Goal: Find specific page/section: Find specific page/section

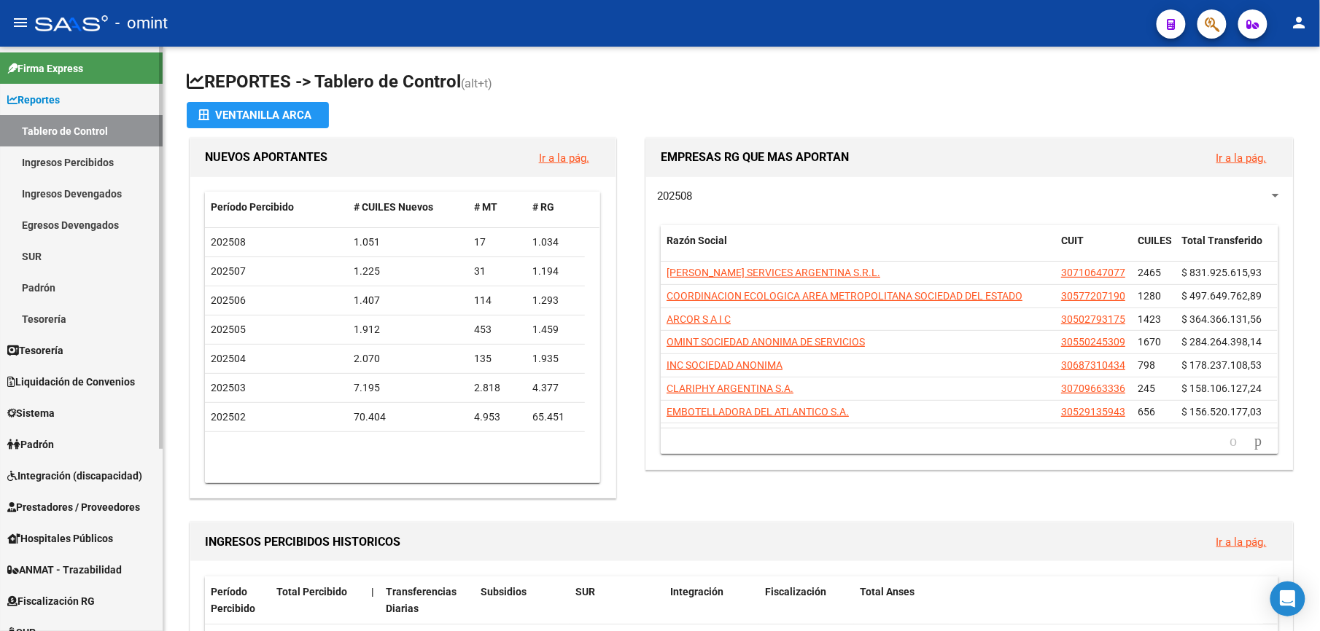
click at [67, 188] on link "Ingresos Devengados" at bounding box center [81, 193] width 163 height 31
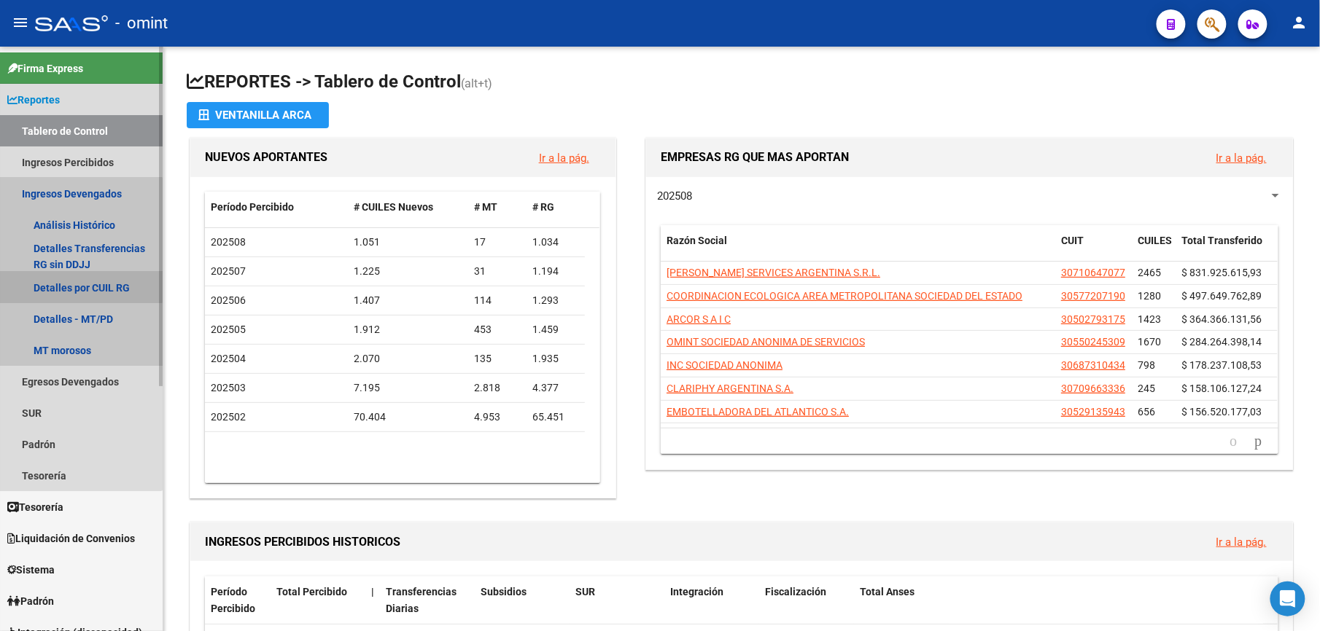
click at [80, 284] on link "Detalles por CUIL RG" at bounding box center [81, 287] width 163 height 31
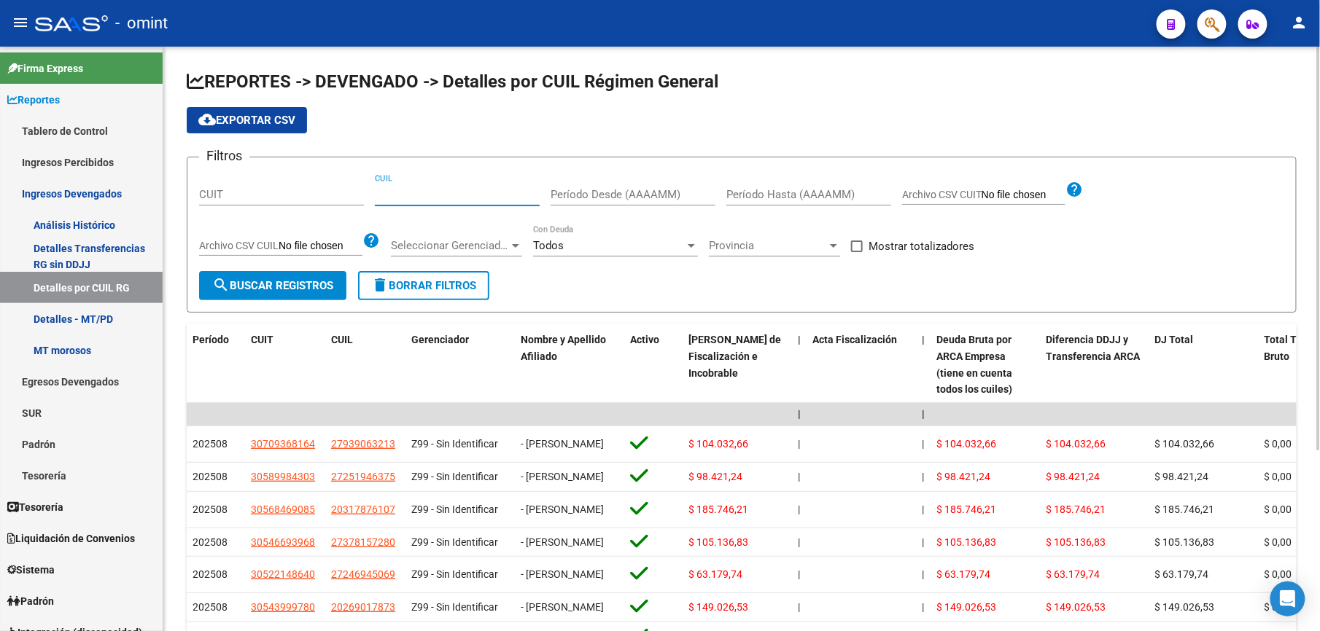
drag, startPoint x: 446, startPoint y: 187, endPoint x: 441, endPoint y: 194, distance: 8.3
paste input "43-506773"
drag, startPoint x: 445, startPoint y: 191, endPoint x: 336, endPoint y: 182, distance: 109.1
click at [336, 182] on div "Filtros CUIT 43-506773 CUIL Período Desde (AAAAMM) Período Hasta (AAAAMM) Archi…" at bounding box center [741, 220] width 1085 height 102
paste input "20-43506773-6"
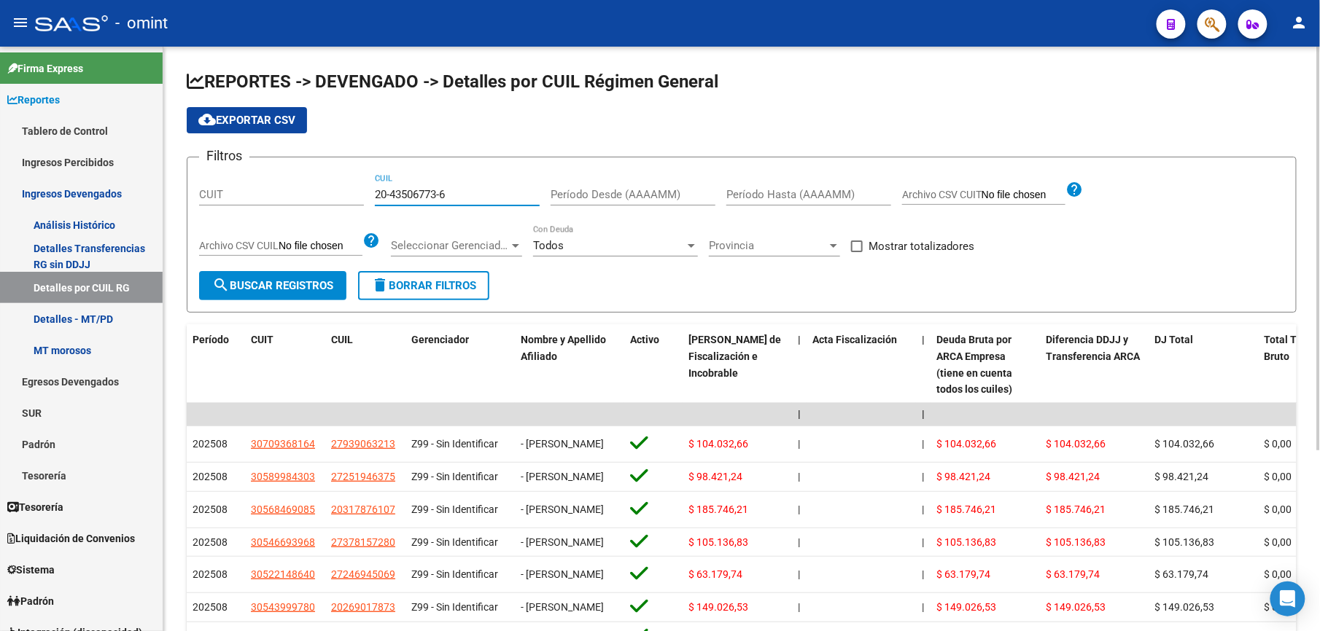
type input "20-43506773-6"
click at [324, 295] on button "search Buscar Registros" at bounding box center [272, 285] width 147 height 29
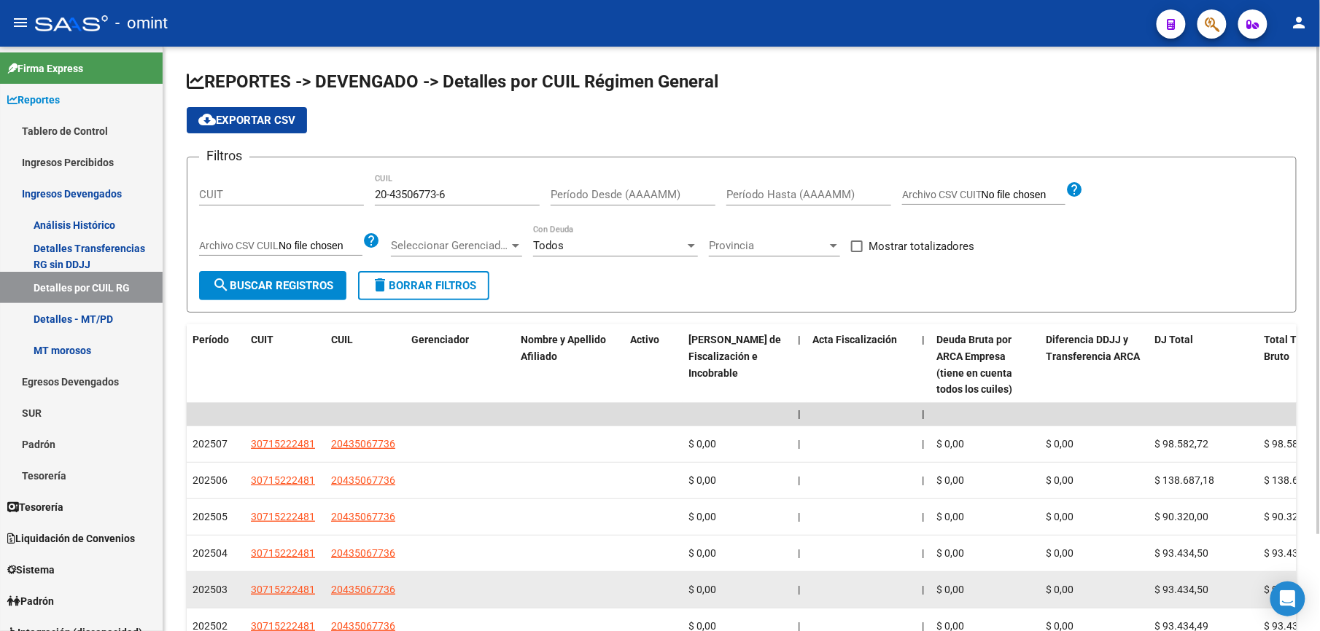
scroll to position [117, 0]
